Goal: Transaction & Acquisition: Purchase product/service

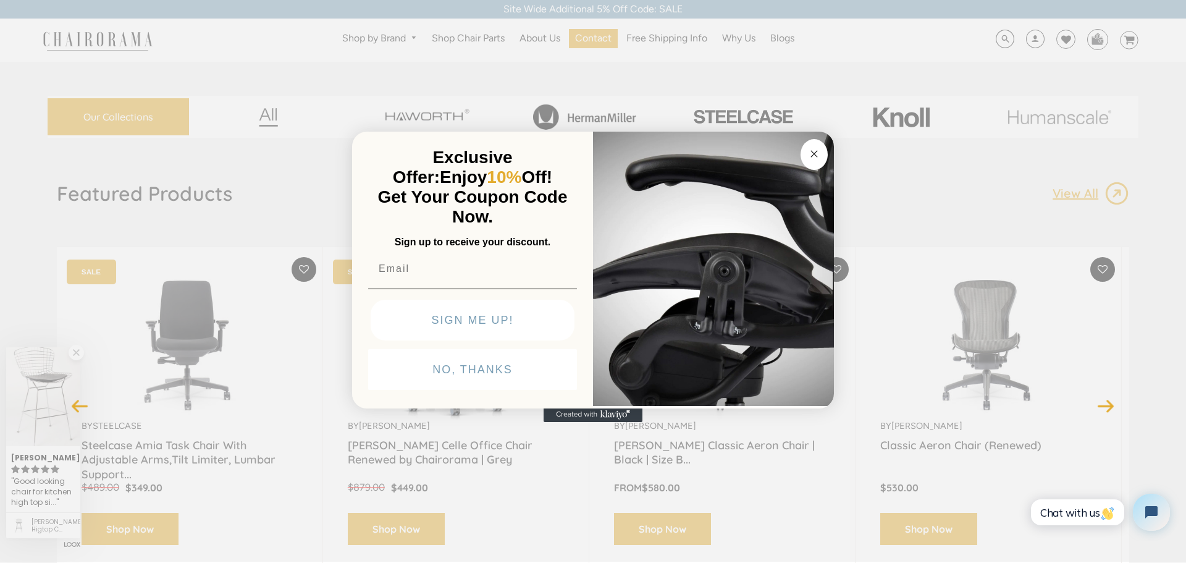
click at [813, 163] on button "Close dialog" at bounding box center [813, 154] width 27 height 31
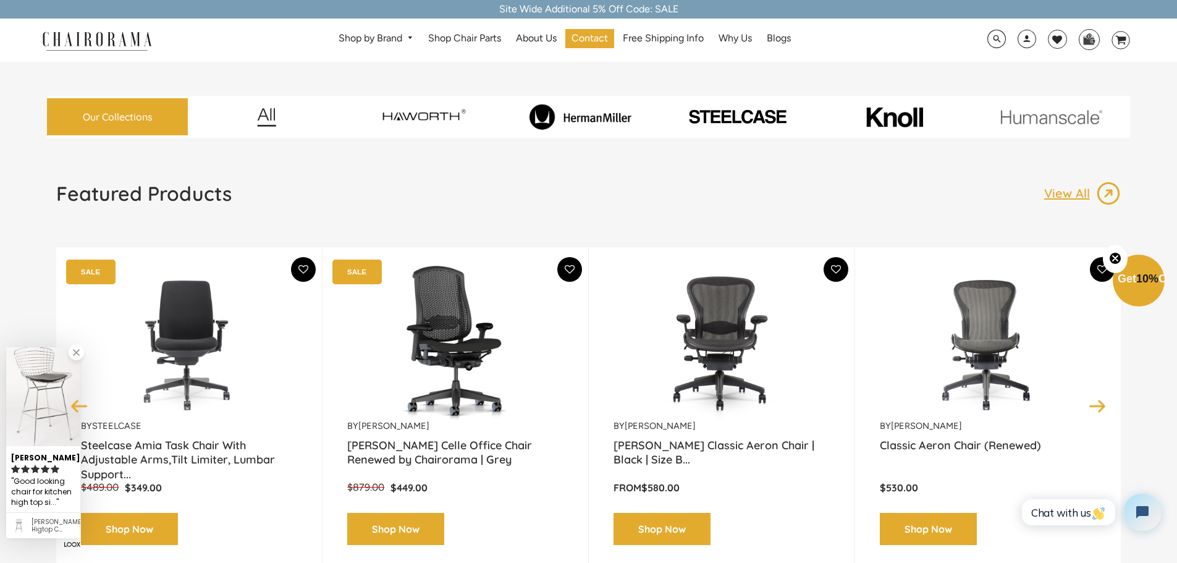
click at [571, 122] on img at bounding box center [580, 117] width 151 height 26
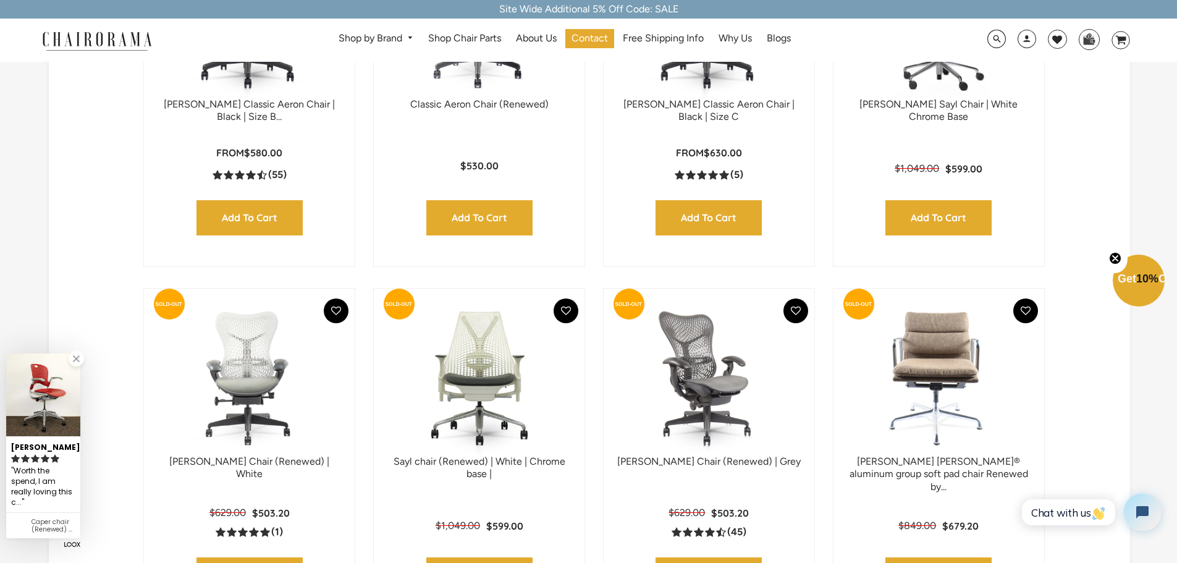
scroll to position [710, 0]
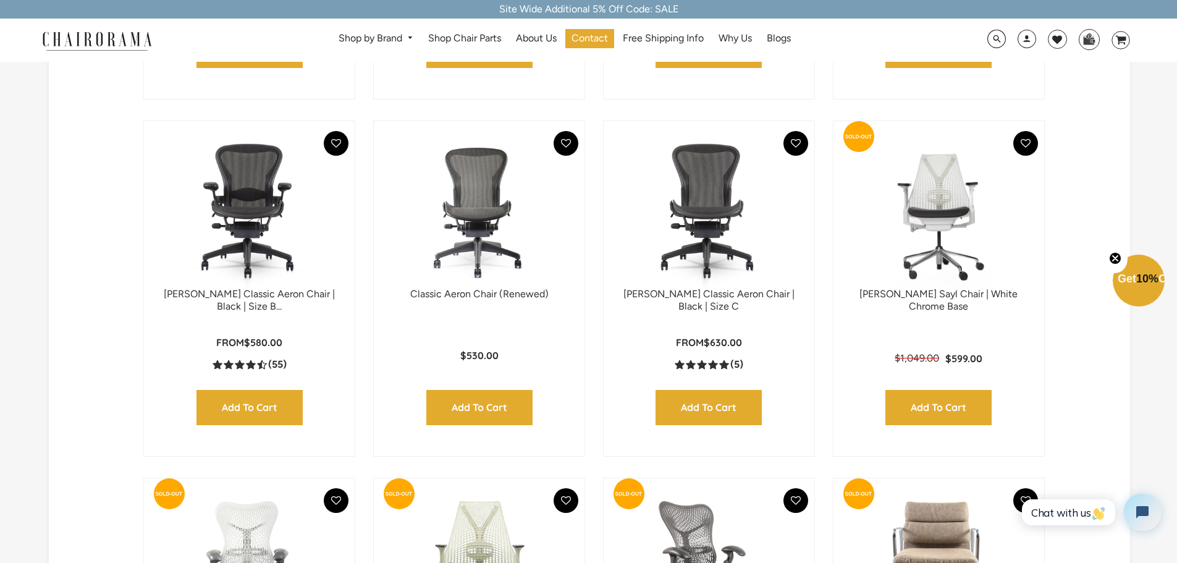
click at [326, 225] on img at bounding box center [249, 210] width 186 height 154
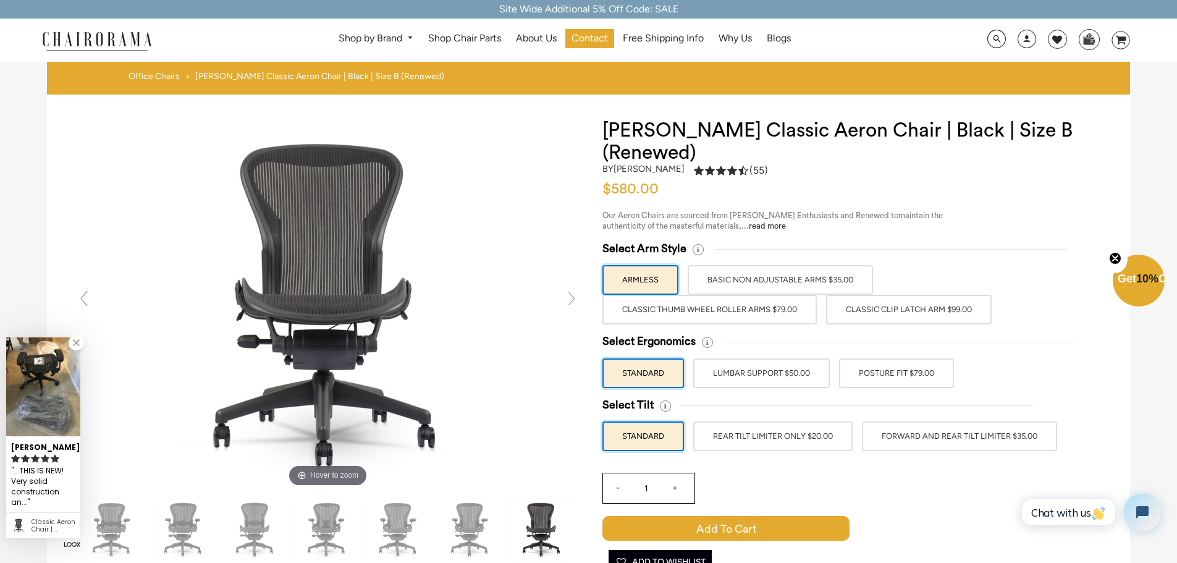
drag, startPoint x: 1185, startPoint y: 28, endPoint x: 1149, endPoint y: -23, distance: 62.4
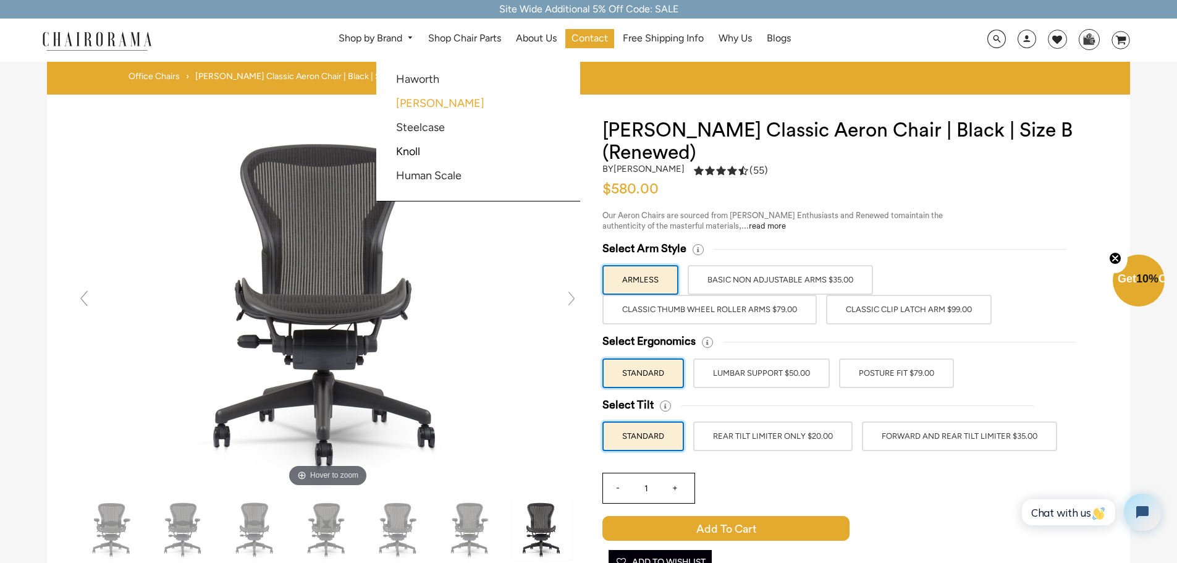
click at [431, 107] on link "[PERSON_NAME]" at bounding box center [440, 103] width 88 height 14
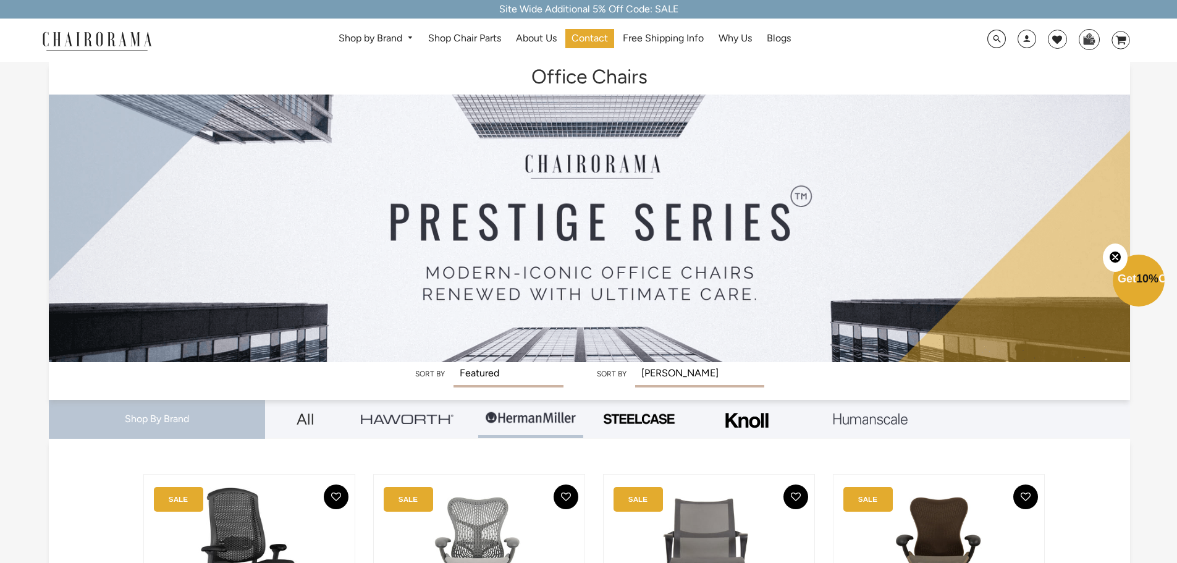
click at [986, 39] on div "Search Optional Search Filters Limit Search To All Content Products Pages Blogs…" at bounding box center [1024, 40] width 212 height 25
click at [988, 41] on span at bounding box center [996, 39] width 19 height 19
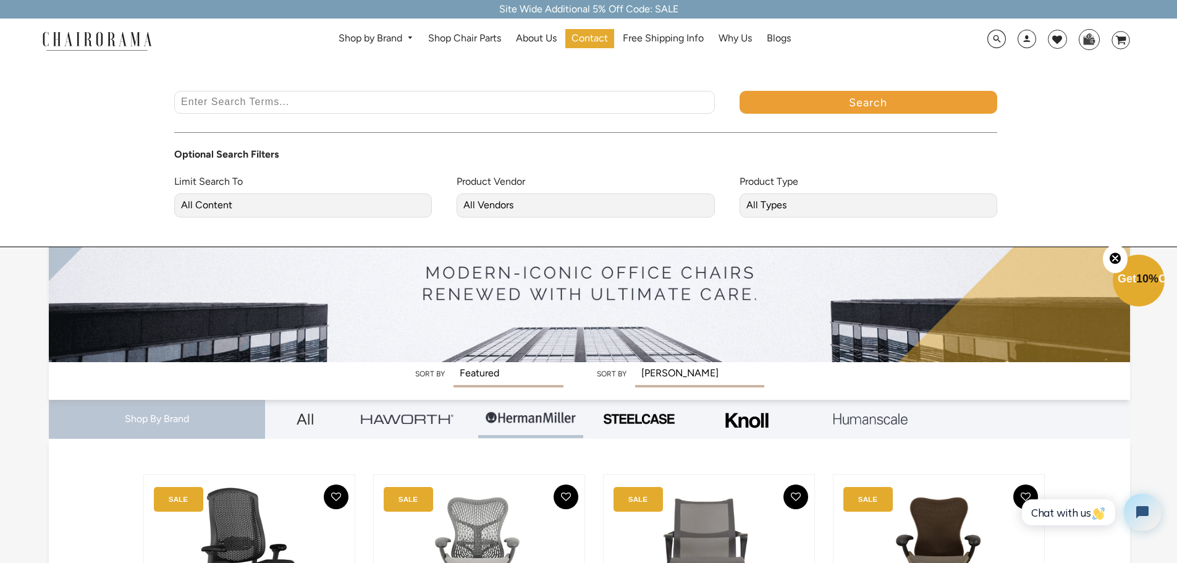
click at [536, 103] on input "Enter Search Terms..." at bounding box center [444, 102] width 540 height 23
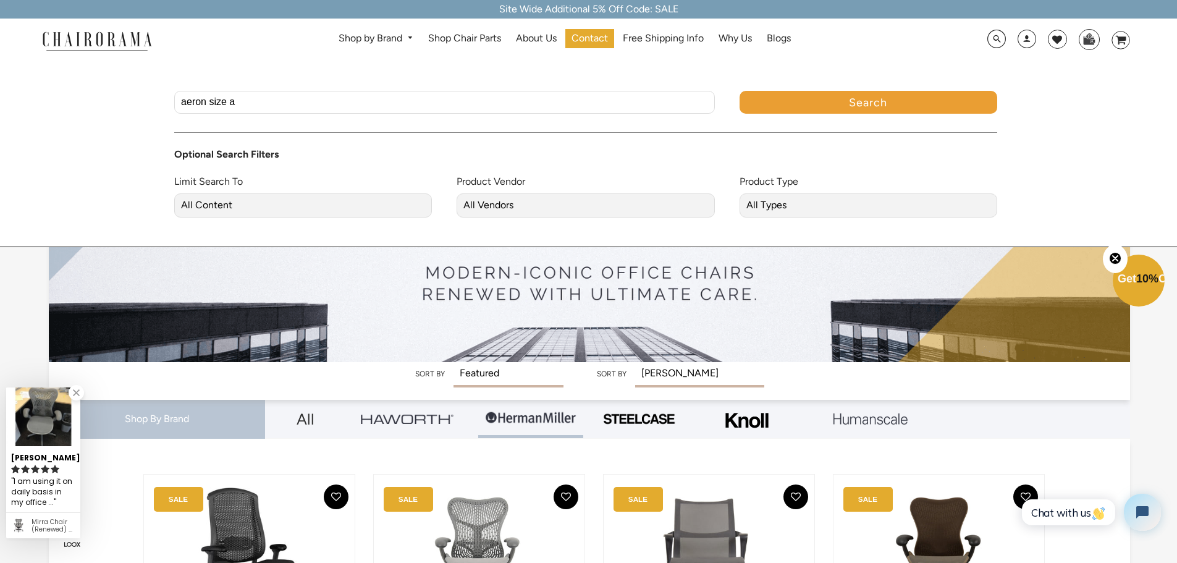
type input "aeron size a"
click at [739, 91] on button "Search" at bounding box center [868, 102] width 258 height 23
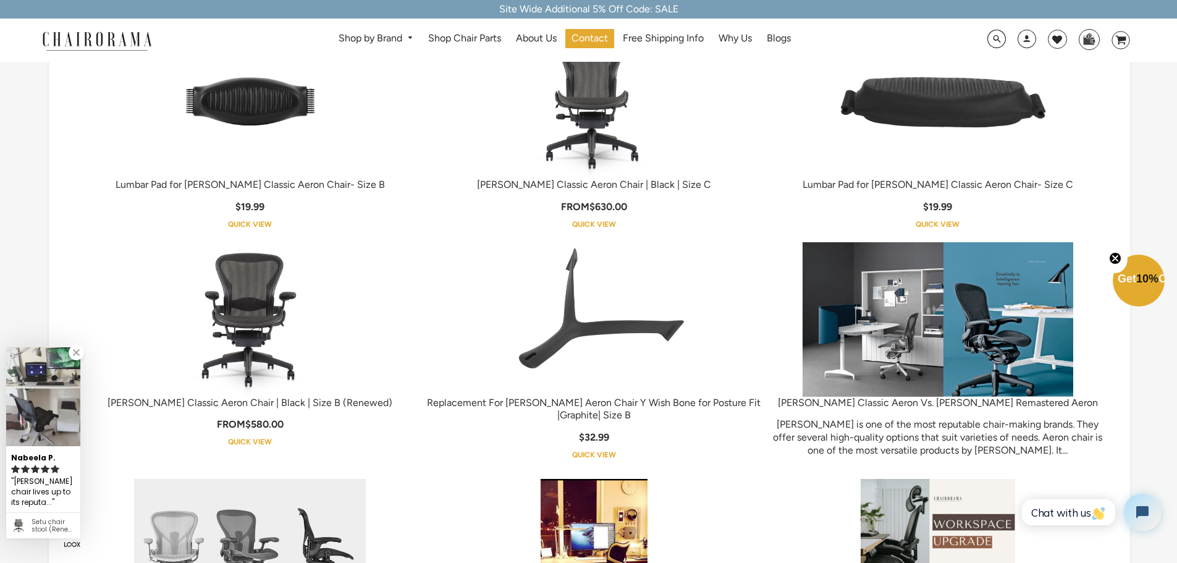
scroll to position [220, 0]
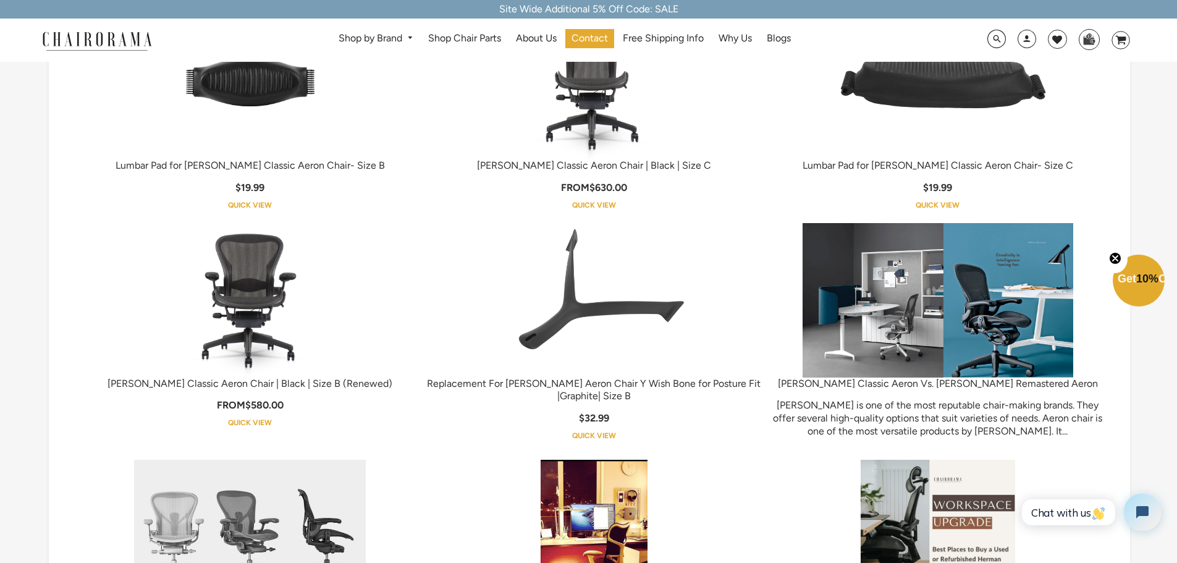
click at [186, 324] on img at bounding box center [250, 300] width 154 height 154
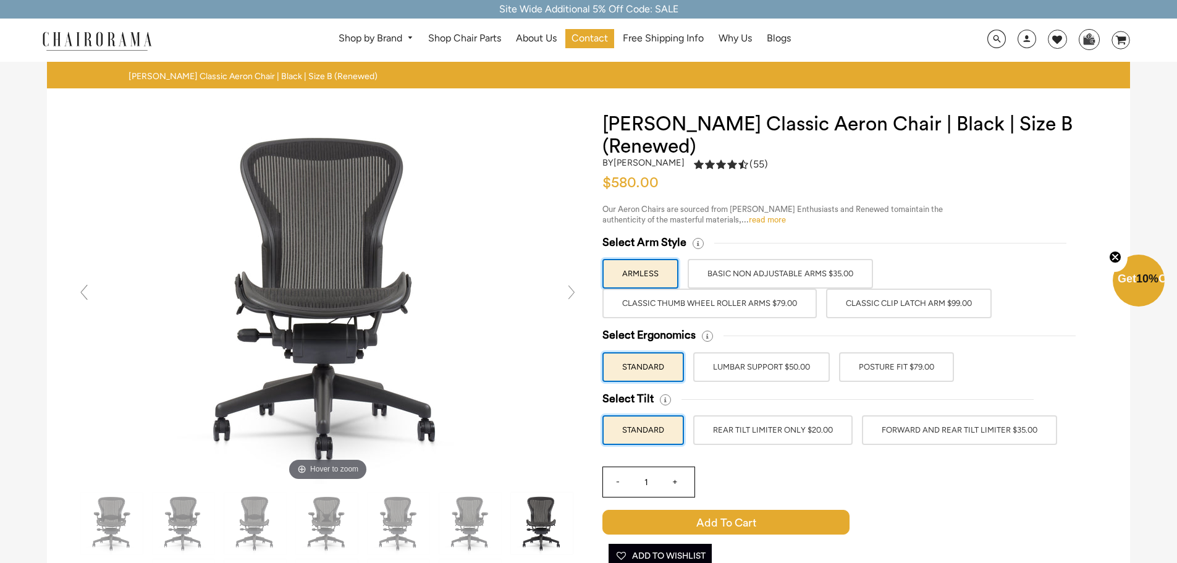
click at [749, 216] on link "read more" at bounding box center [767, 220] width 37 height 8
